Goal: Information Seeking & Learning: Check status

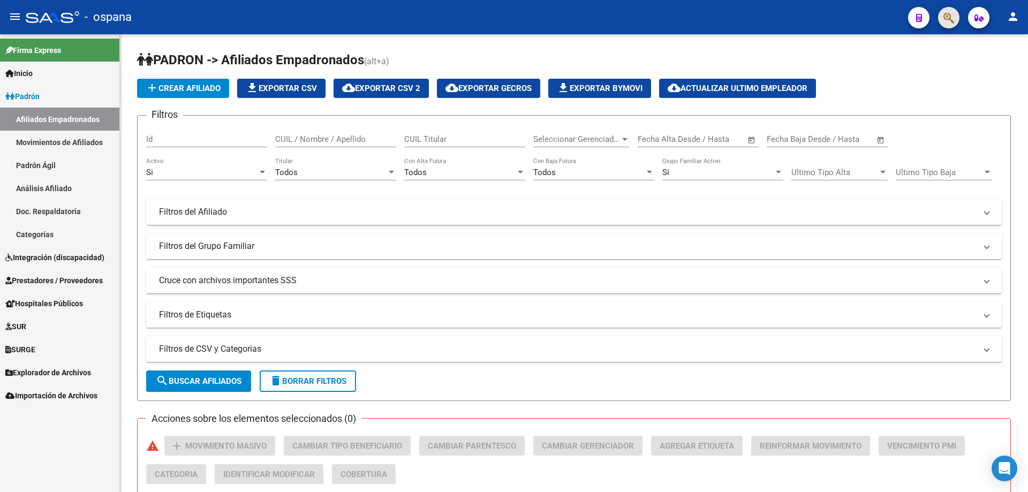
click at [955, 16] on button "button" at bounding box center [948, 17] width 21 height 21
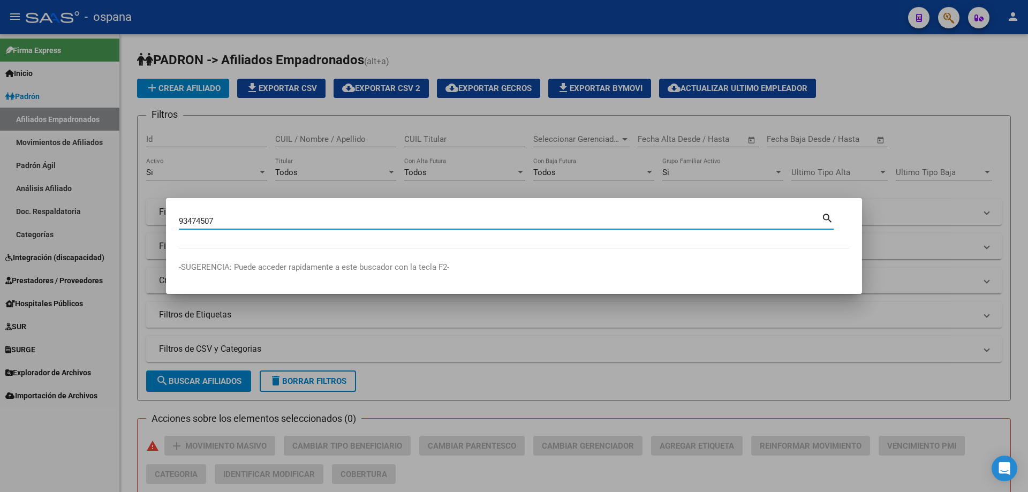
type input "93474507"
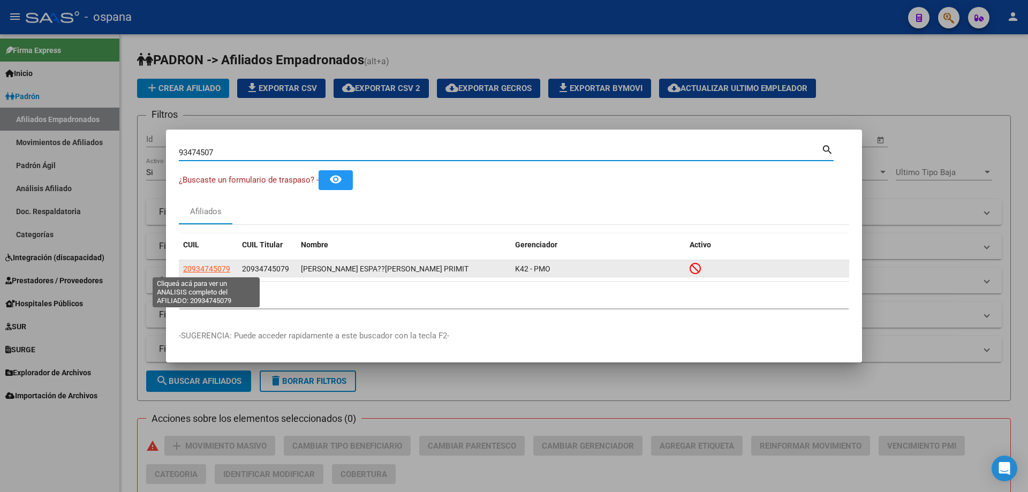
click at [206, 265] on span "20934745079" at bounding box center [206, 269] width 47 height 9
type textarea "20934745079"
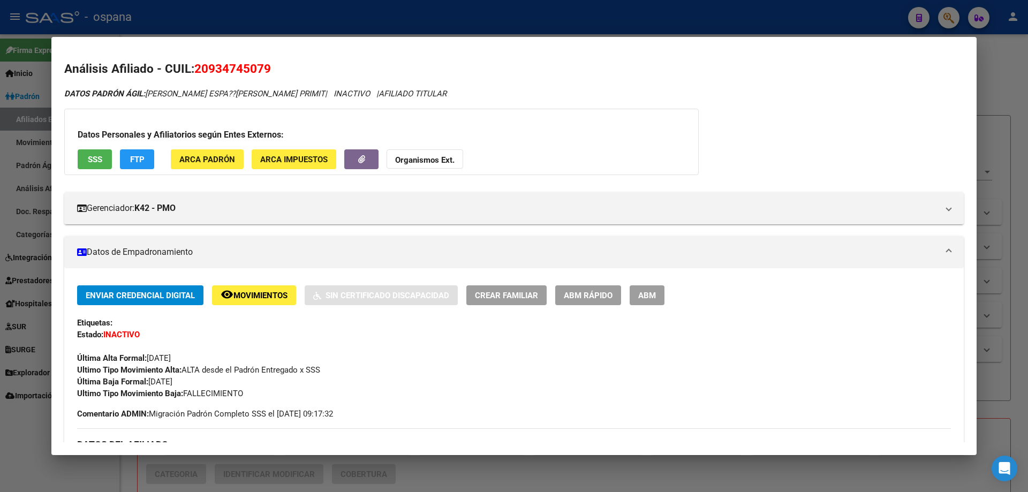
click at [262, 298] on span "Movimientos" at bounding box center [261, 296] width 54 height 10
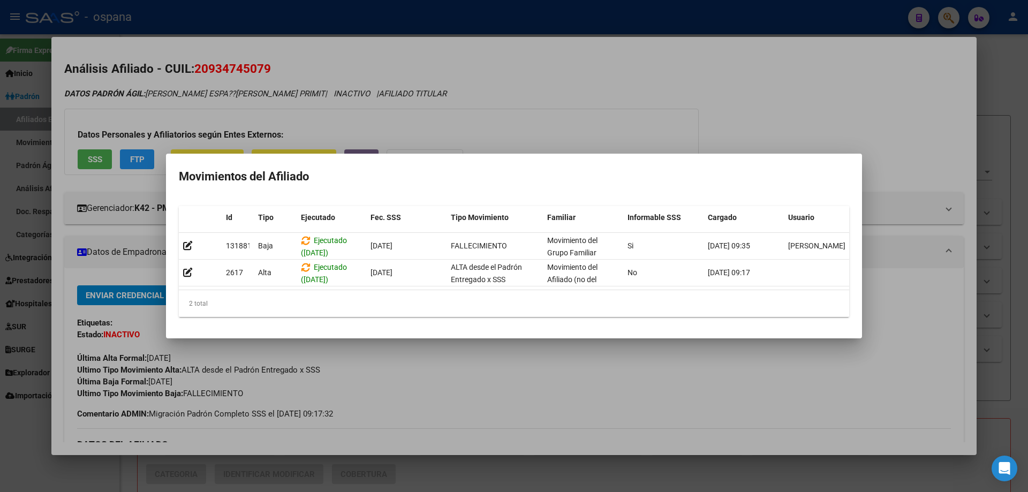
click at [499, 92] on div at bounding box center [514, 246] width 1028 height 492
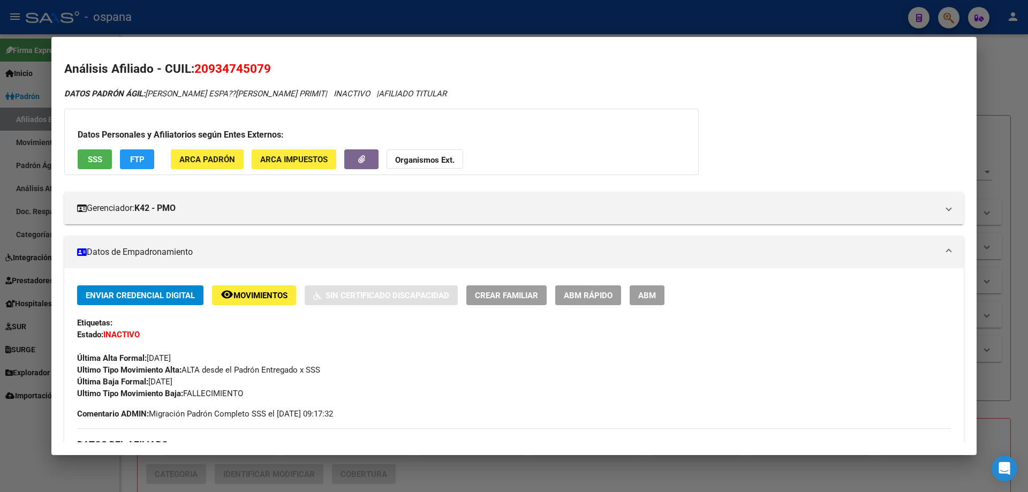
click at [47, 164] on div at bounding box center [514, 246] width 1028 height 492
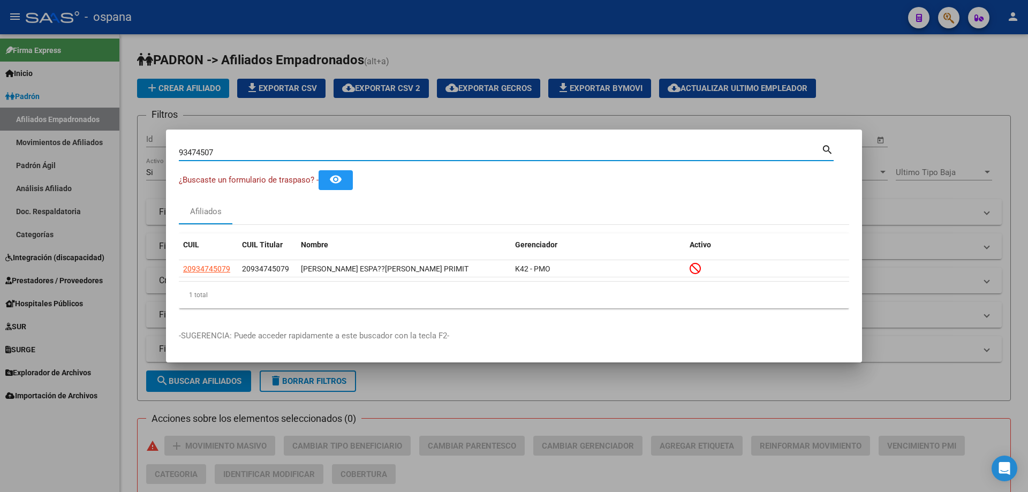
drag, startPoint x: 260, startPoint y: 157, endPoint x: 56, endPoint y: 108, distance: 209.9
click at [56, 109] on div "93474507 Buscar (apellido, dni, cuil, nro traspaso, cuit, obra social) search ¿…" at bounding box center [514, 246] width 1028 height 492
type input "93408872"
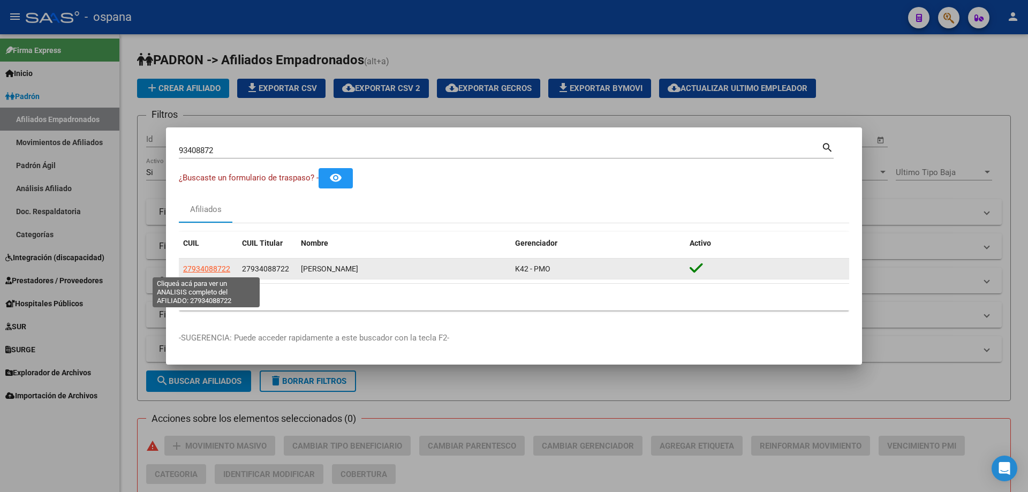
click at [215, 268] on span "27934088722" at bounding box center [206, 269] width 47 height 9
type textarea "27934088722"
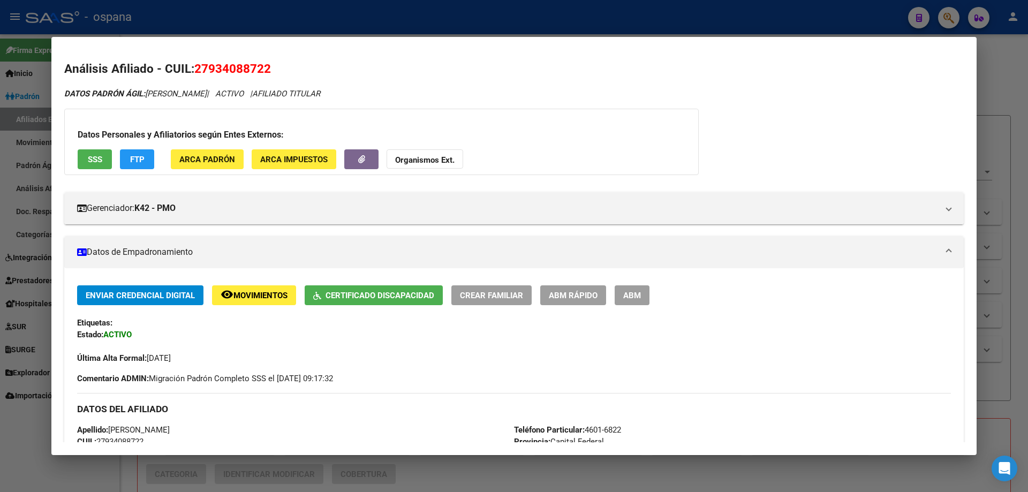
click at [357, 300] on span "Certificado Discapacidad" at bounding box center [380, 296] width 109 height 10
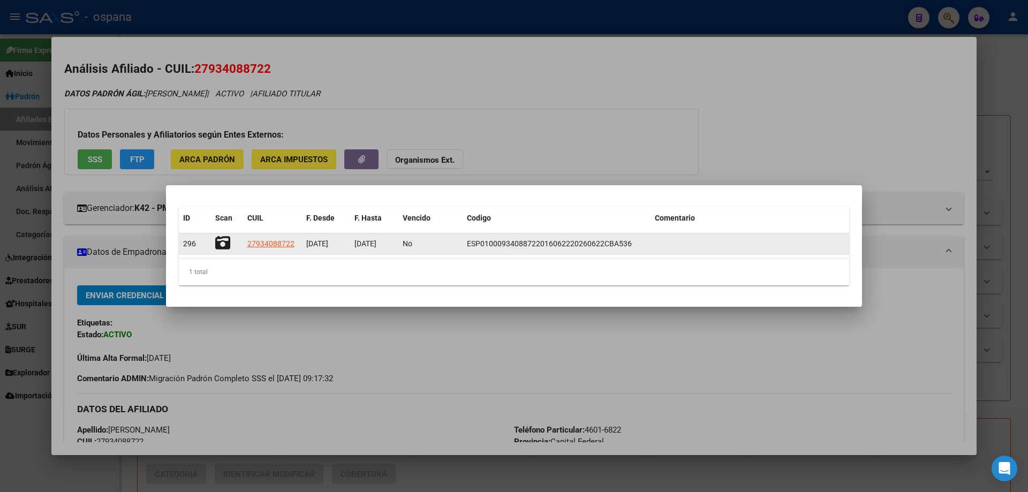
click at [228, 243] on icon at bounding box center [222, 243] width 15 height 15
